Goal: Navigation & Orientation: Find specific page/section

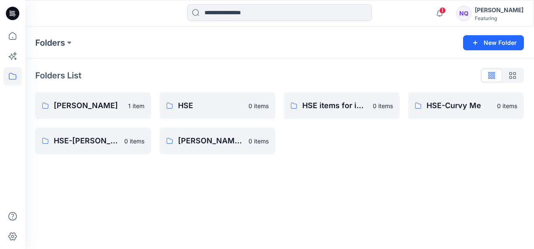
click at [209, 194] on div "Folders New Folder Folders List [PERSON_NAME] 1 item HSE-[PERSON_NAME] 0 items …" at bounding box center [279, 138] width 509 height 223
click at [344, 181] on div "Folders New Folder Folders List [PERSON_NAME] 1 item HSE-[PERSON_NAME] 0 items …" at bounding box center [279, 138] width 509 height 223
click at [12, 73] on icon at bounding box center [13, 76] width 8 height 7
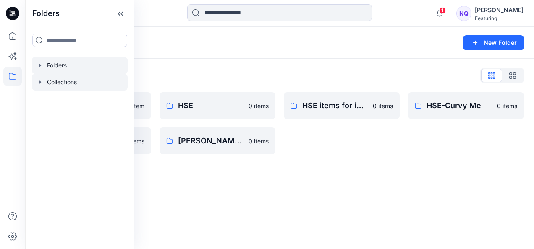
click at [77, 86] on div at bounding box center [80, 82] width 96 height 17
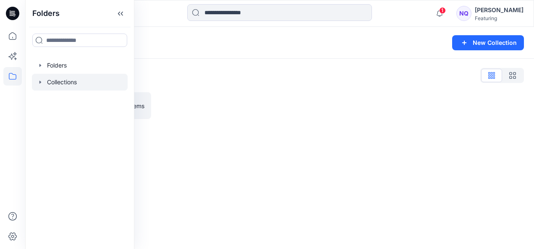
click at [66, 82] on div at bounding box center [80, 82] width 96 height 17
click at [281, 114] on div "SS24-HSE collection-1 21 items" at bounding box center [279, 105] width 489 height 27
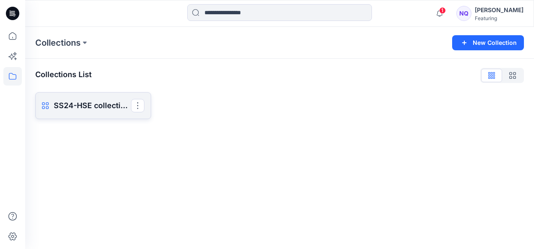
click at [90, 106] on p "SS24-HSE collection-1" at bounding box center [92, 106] width 77 height 12
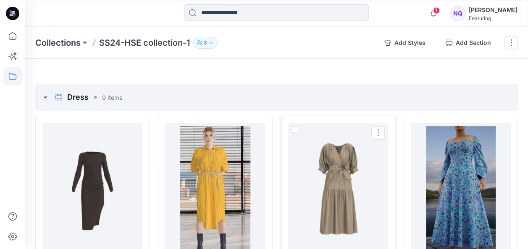
scroll to position [84, 0]
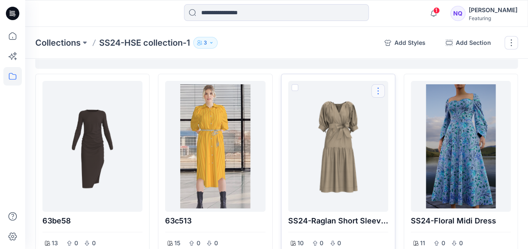
click at [376, 89] on button "Options" at bounding box center [377, 90] width 13 height 13
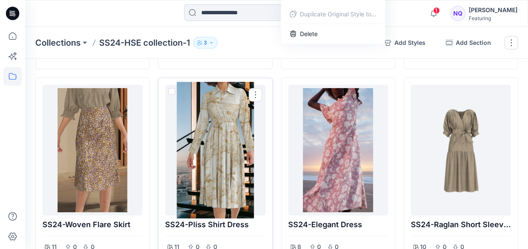
scroll to position [252, 0]
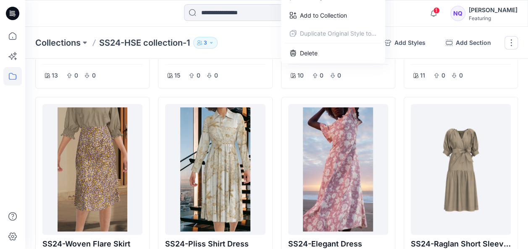
click at [150, 13] on div at bounding box center [88, 13] width 126 height 18
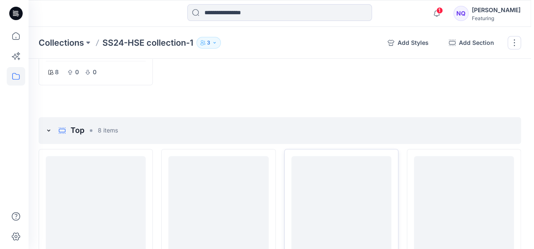
scroll to position [672, 0]
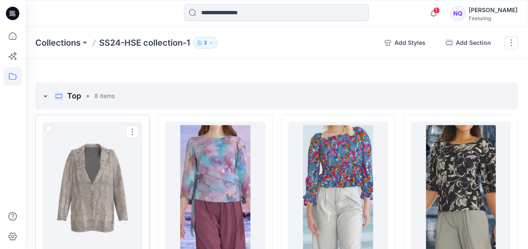
click at [119, 189] on div at bounding box center [92, 187] width 93 height 124
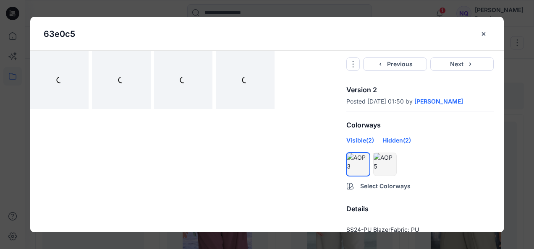
click at [398, 137] on div "Hidden (2)" at bounding box center [397, 143] width 29 height 15
click at [362, 140] on div "Visible (2)" at bounding box center [361, 143] width 28 height 15
click at [396, 137] on div "Hidden (2)" at bounding box center [397, 143] width 29 height 15
click at [483, 33] on icon "close-btn" at bounding box center [483, 33] width 3 height 3
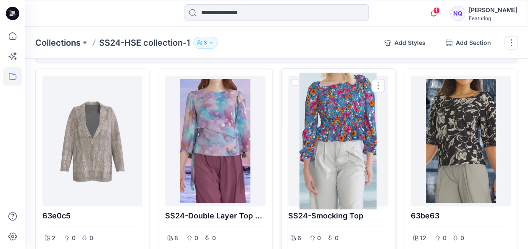
click at [360, 126] on div at bounding box center [337, 141] width 93 height 124
